Goal: Find specific page/section: Find specific page/section

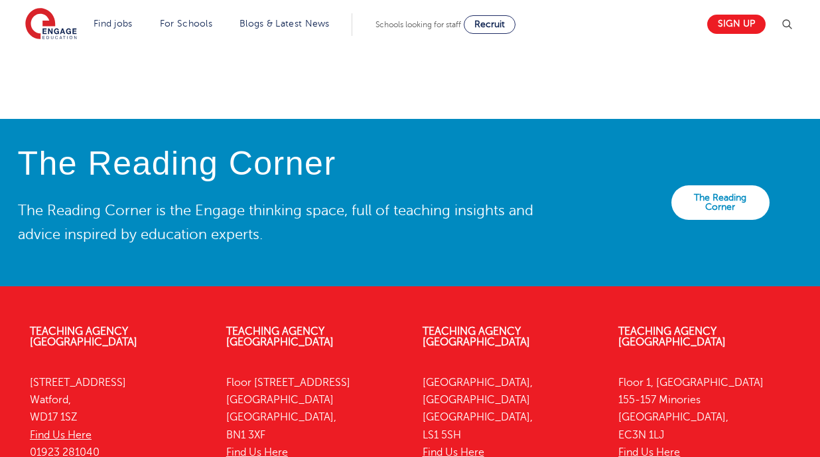
scroll to position [2654, 0]
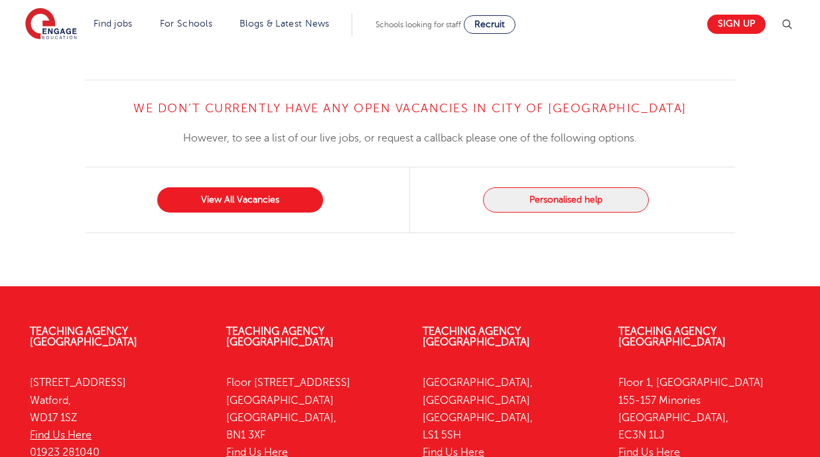
scroll to position [1388, 0]
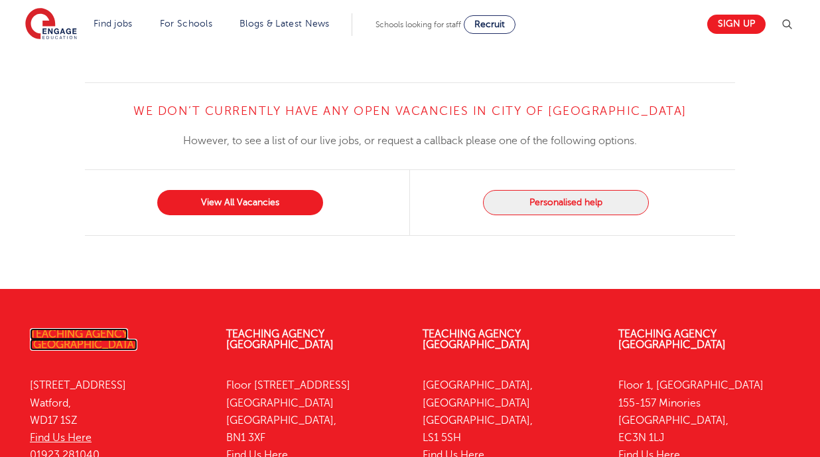
click at [137, 328] on link "Teaching Agency [GEOGRAPHIC_DATA]" at bounding box center [83, 339] width 107 height 23
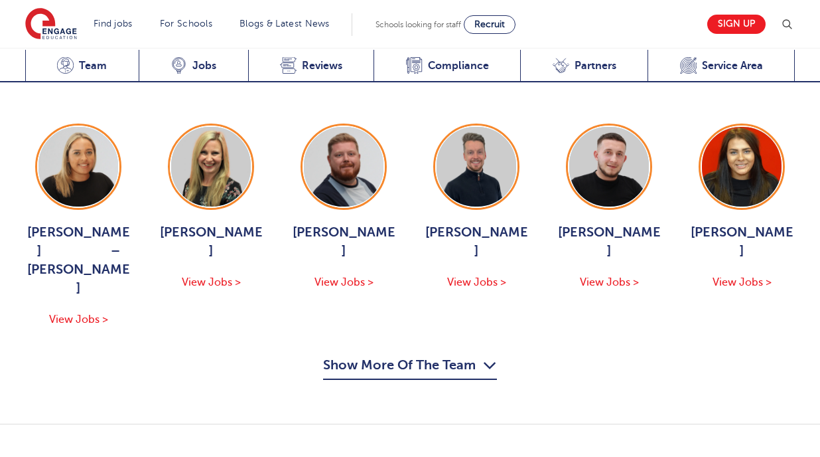
scroll to position [1393, 0]
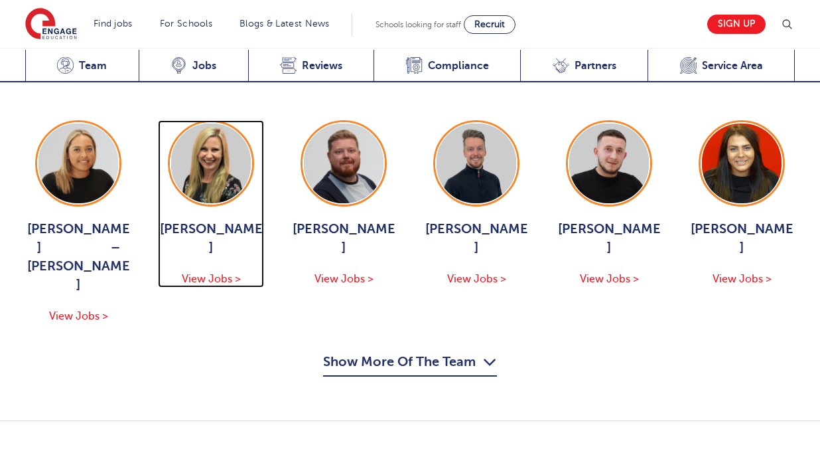
click at [194, 137] on div "Bridget Hicks View Jobs >" at bounding box center [211, 203] width 106 height 167
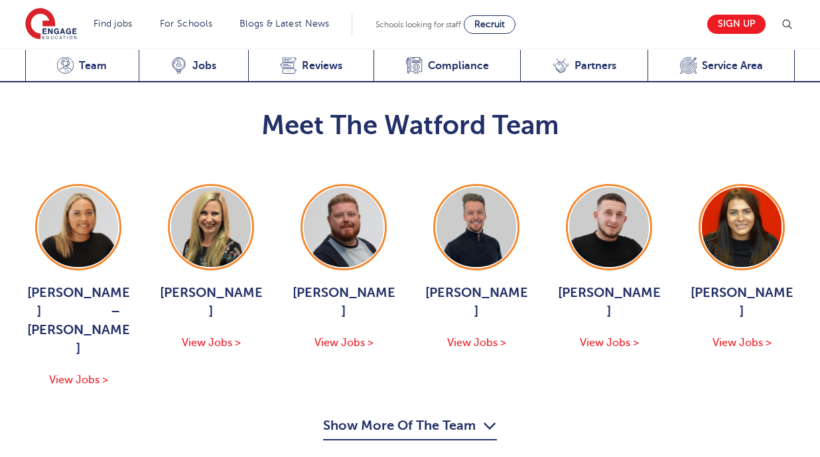
scroll to position [1327, 0]
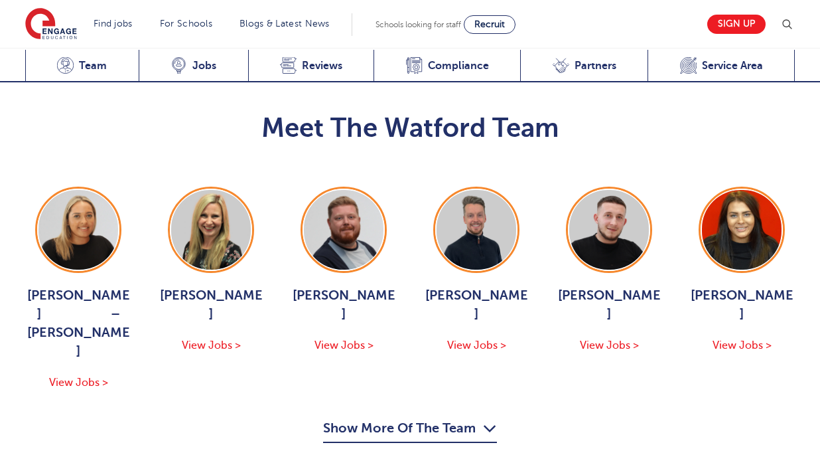
click at [457, 417] on button "Show More Of The Team" at bounding box center [410, 429] width 174 height 25
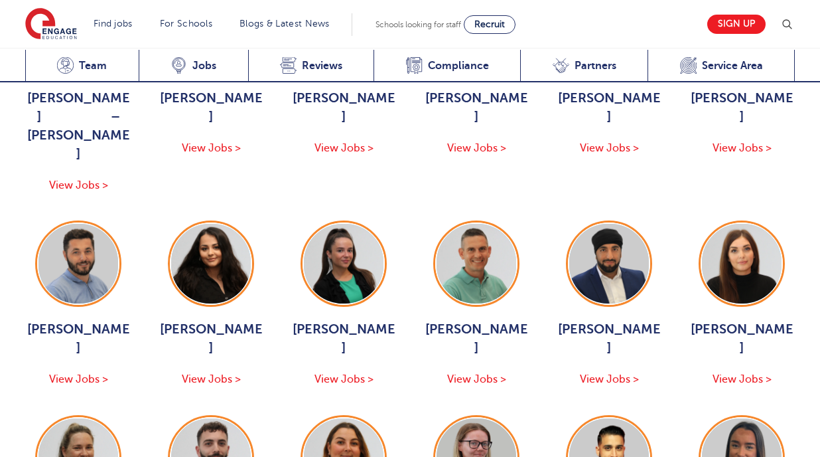
scroll to position [1526, 0]
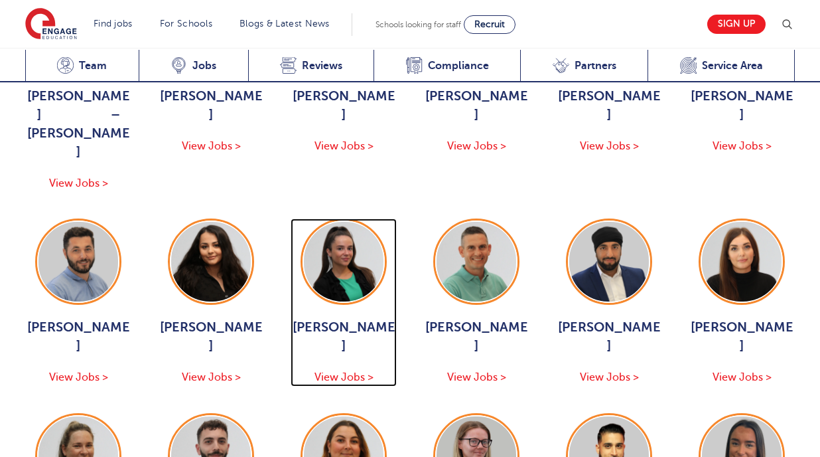
click at [370, 318] on span "Amber Cloona" at bounding box center [344, 336] width 106 height 37
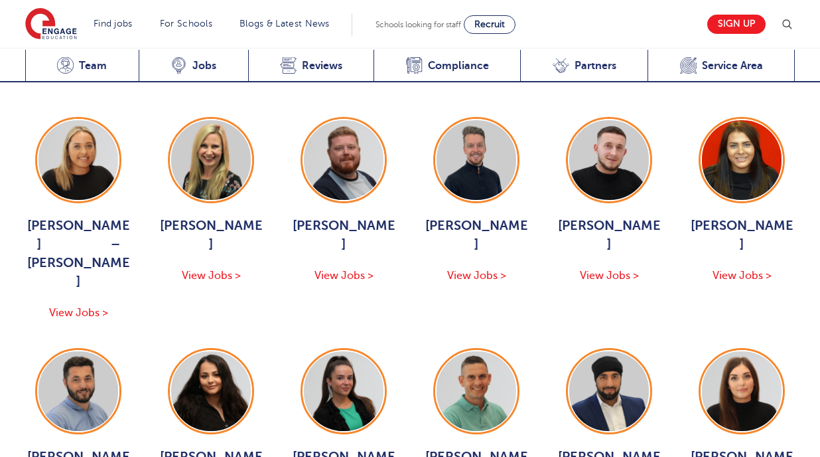
scroll to position [1393, 0]
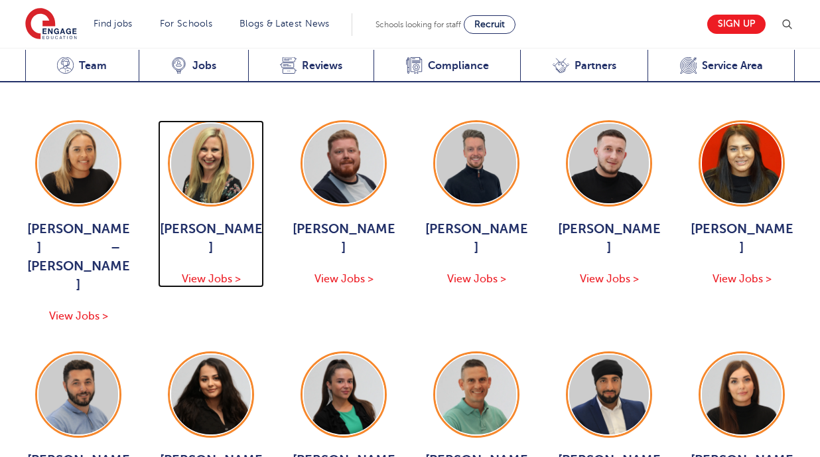
click at [205, 140] on div "Bridget Hicks View Jobs >" at bounding box center [211, 203] width 106 height 167
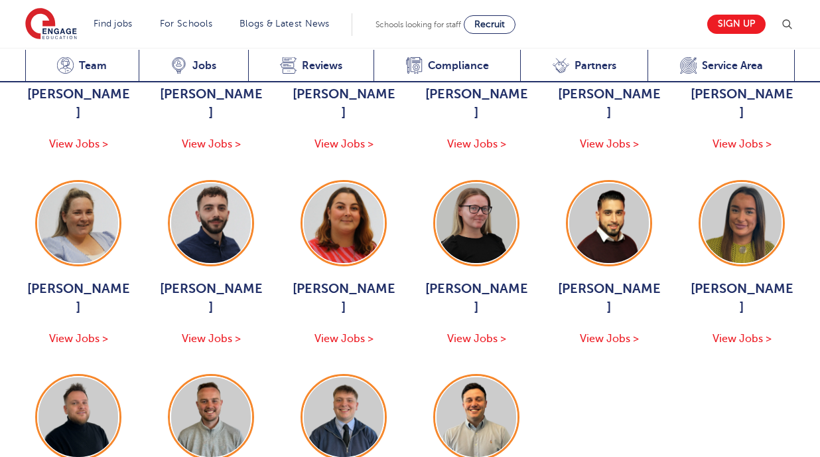
scroll to position [1858, 0]
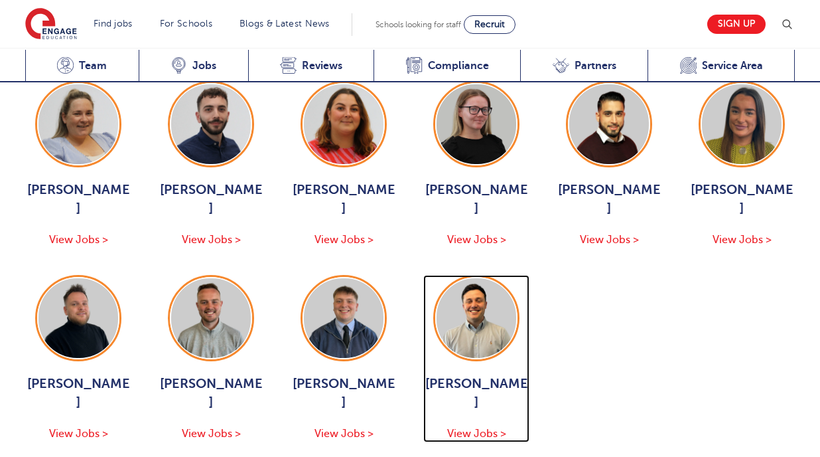
click at [483, 374] on span "Michael Darlow" at bounding box center [476, 392] width 106 height 37
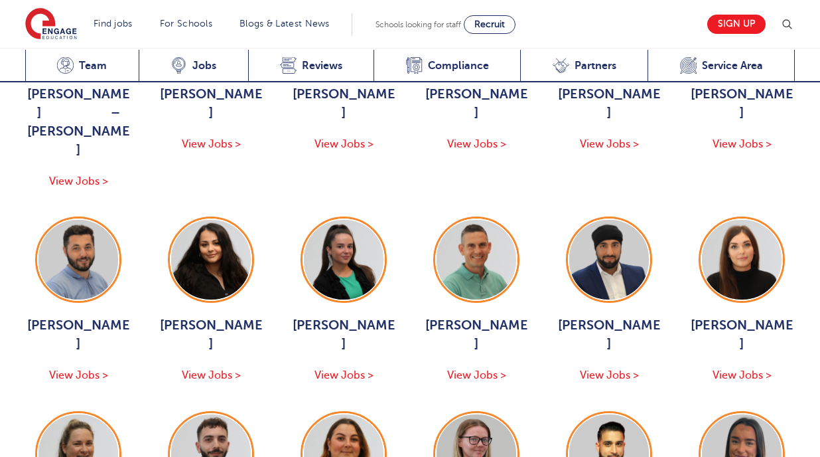
scroll to position [1526, 0]
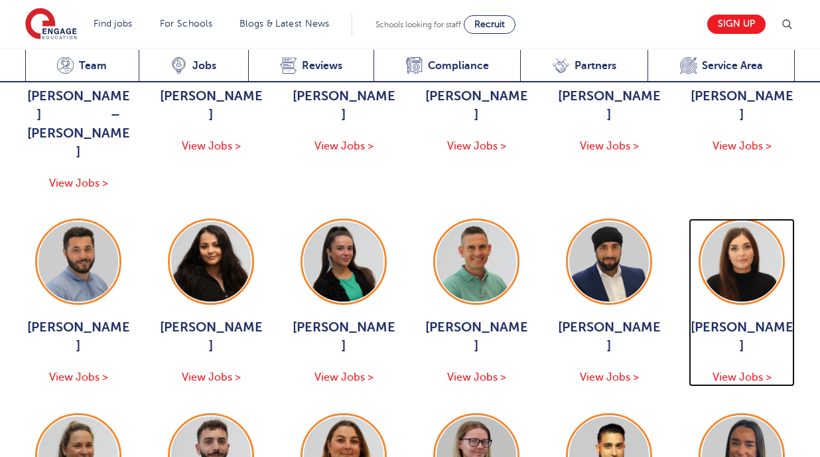
click at [733, 222] on img at bounding box center [742, 262] width 80 height 80
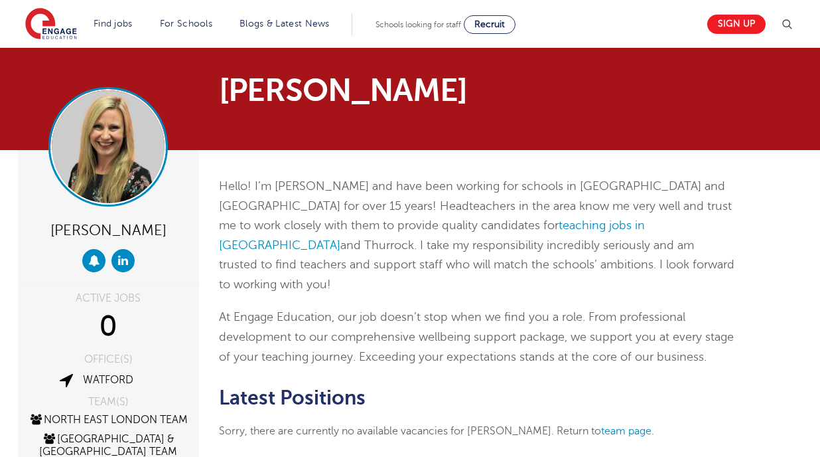
click at [127, 159] on img at bounding box center [108, 146] width 113 height 113
click at [84, 132] on img at bounding box center [108, 146] width 113 height 113
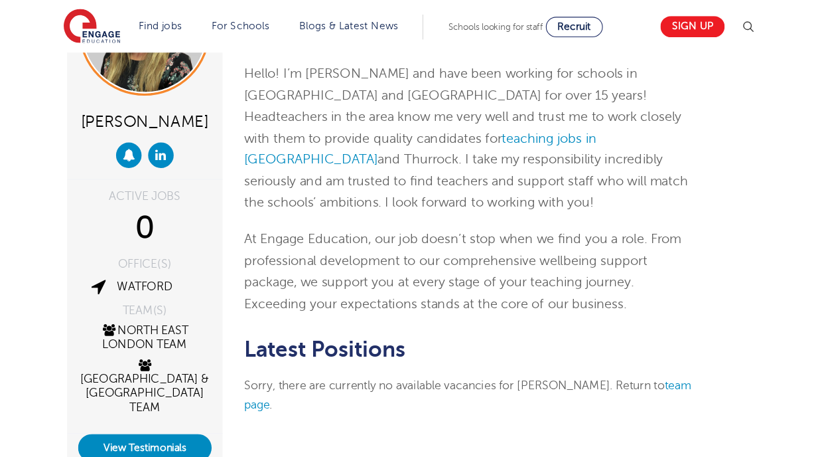
scroll to position [119, 0]
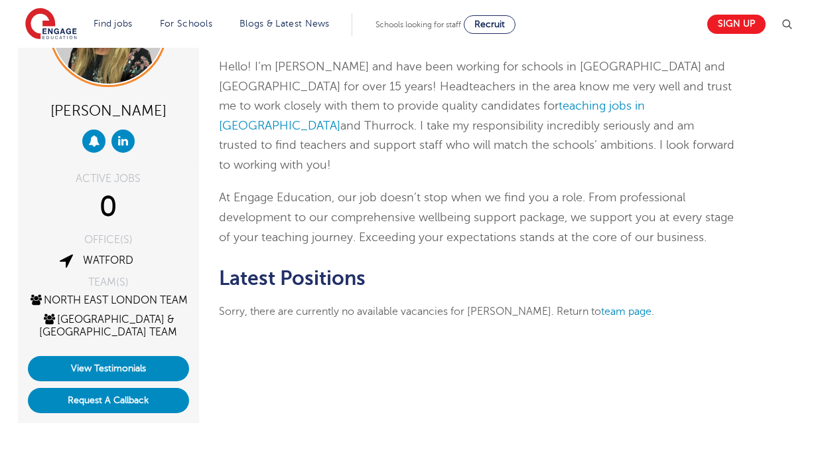
drag, startPoint x: 147, startPoint y: 0, endPoint x: 571, endPoint y: 169, distance: 455.9
click at [571, 188] on p "At Engage Education, our job doesn’t stop when we find you a role. From profess…" at bounding box center [477, 217] width 517 height 59
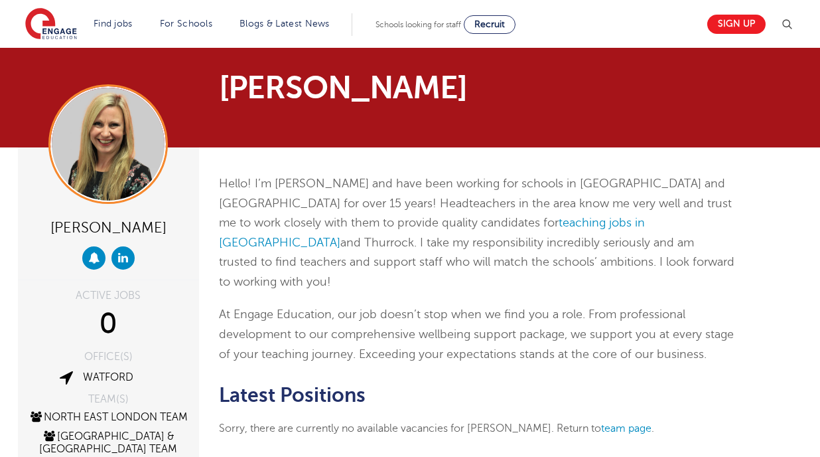
scroll to position [0, 0]
